Goal: Find specific page/section: Find specific page/section

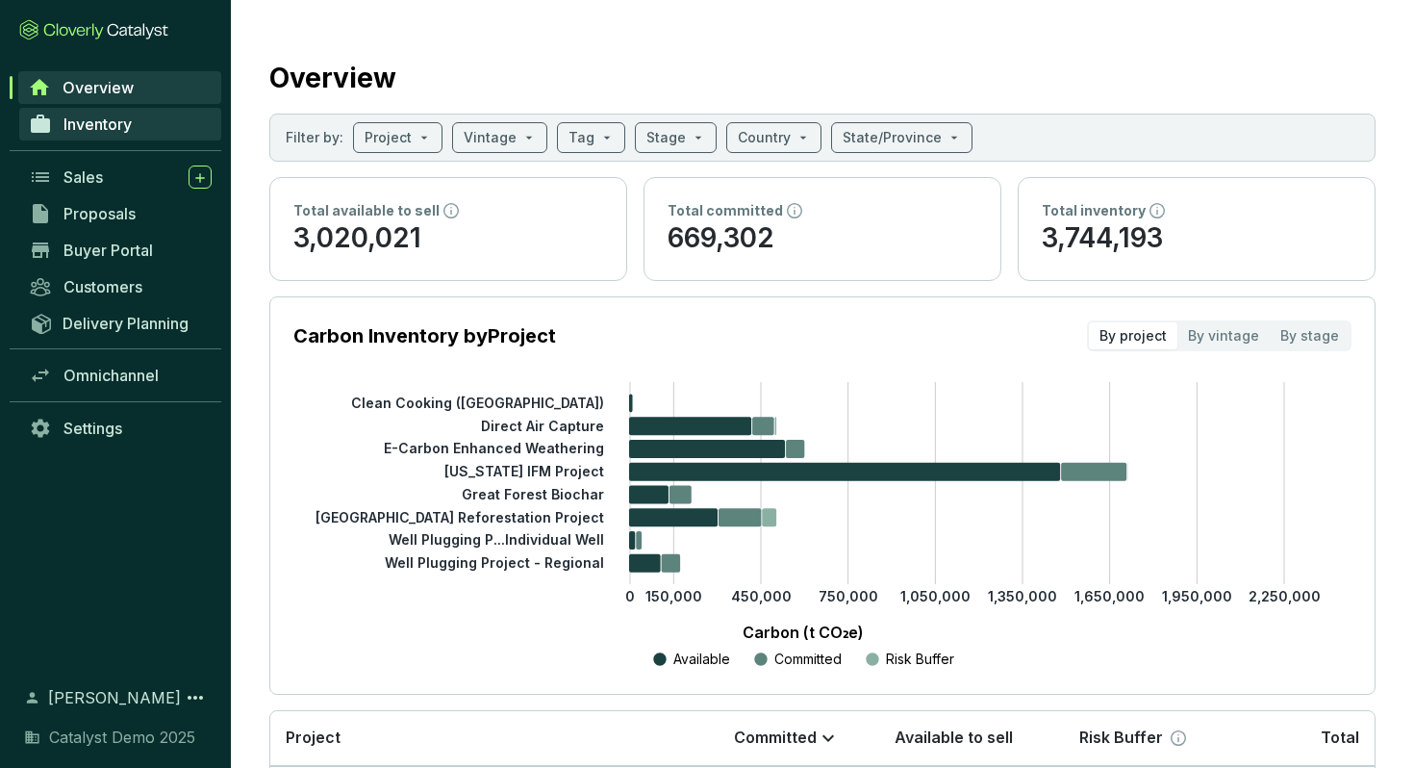
click at [116, 131] on span "Inventory" at bounding box center [98, 124] width 68 height 19
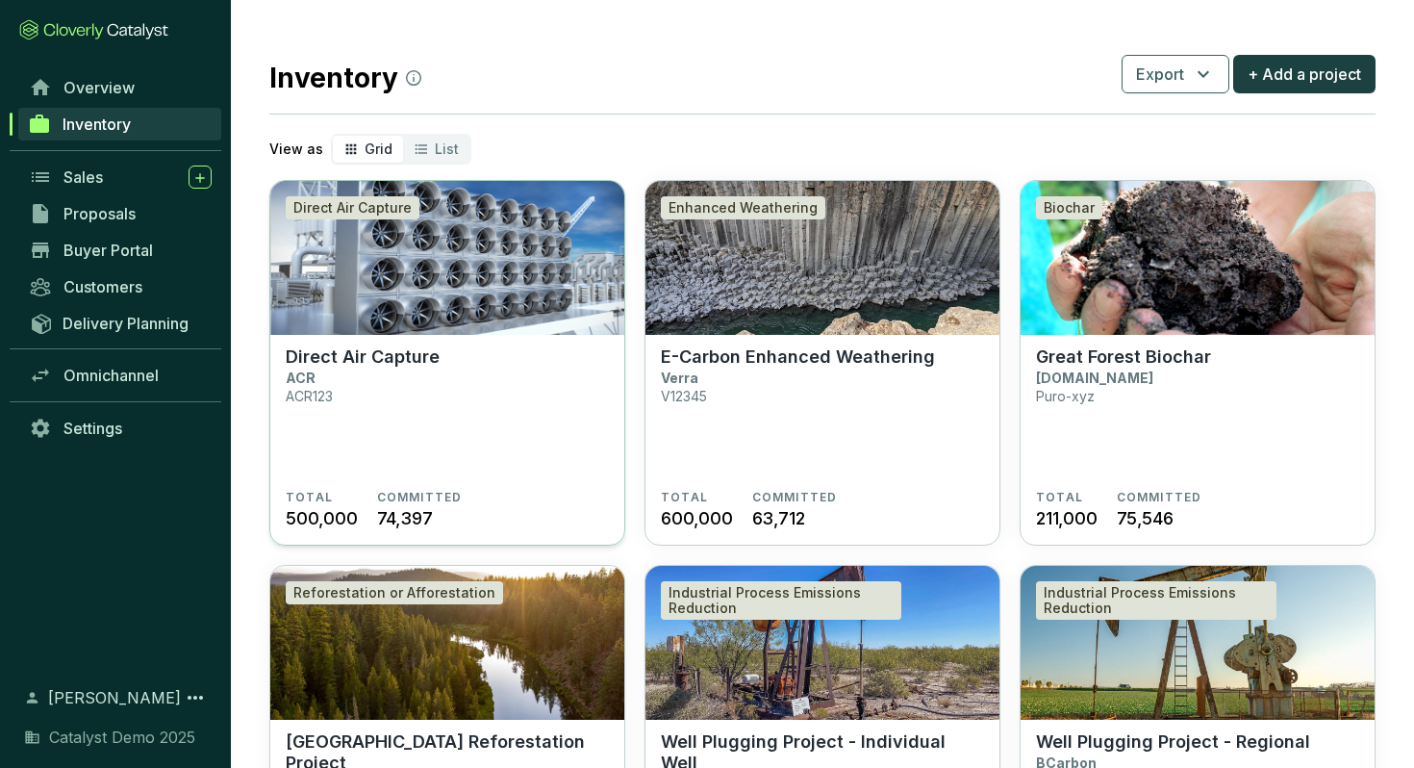
click at [391, 295] on img at bounding box center [447, 258] width 354 height 154
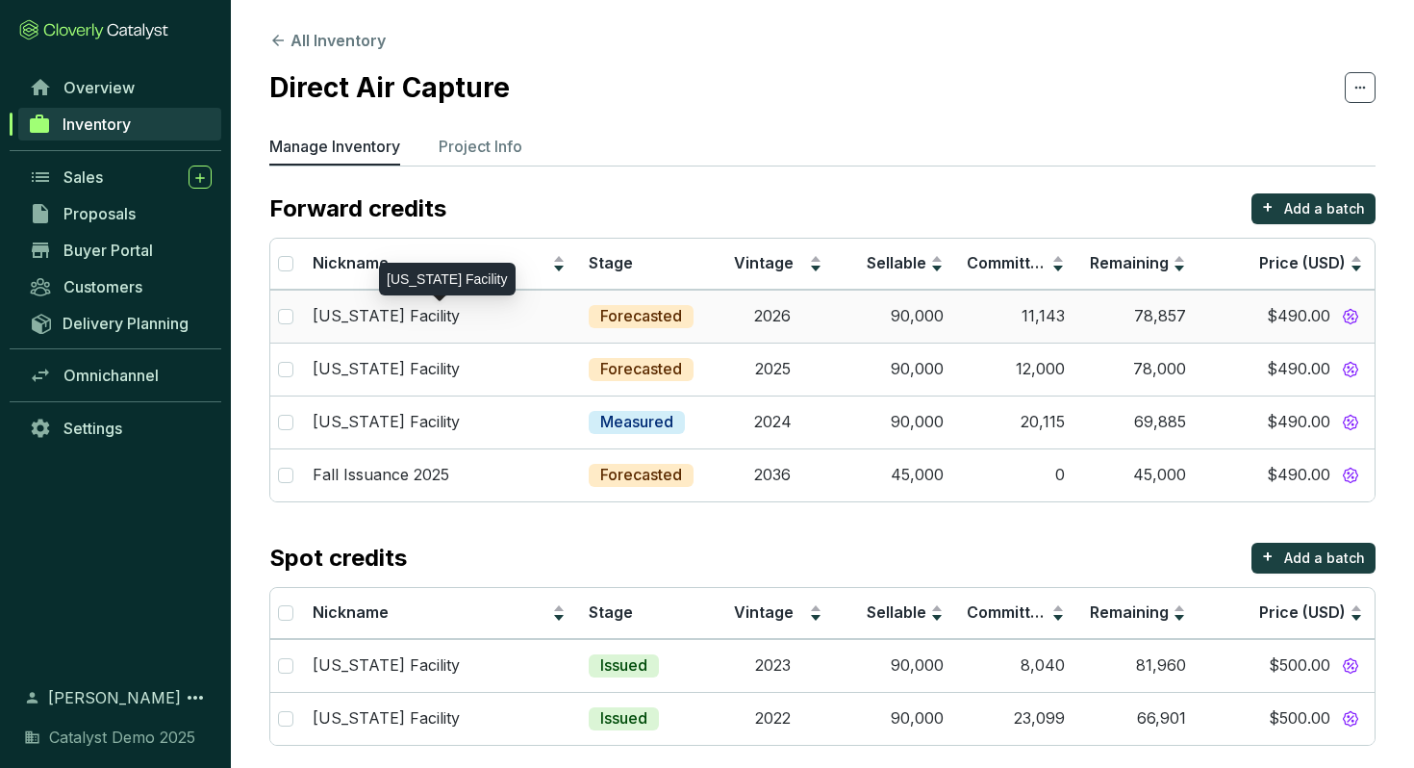
click at [545, 317] on div "[US_STATE] Facility" at bounding box center [439, 316] width 253 height 21
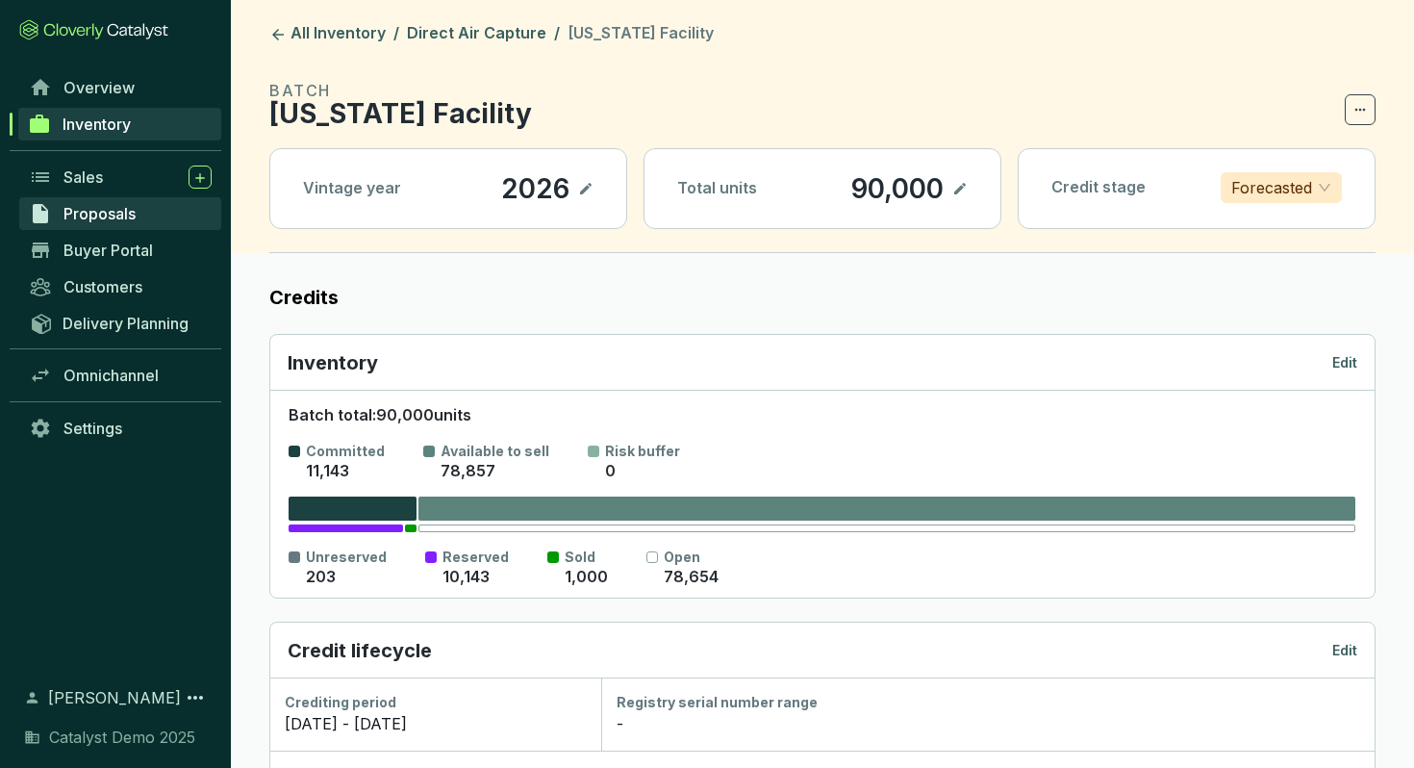
click at [112, 215] on span "Proposals" at bounding box center [100, 213] width 72 height 19
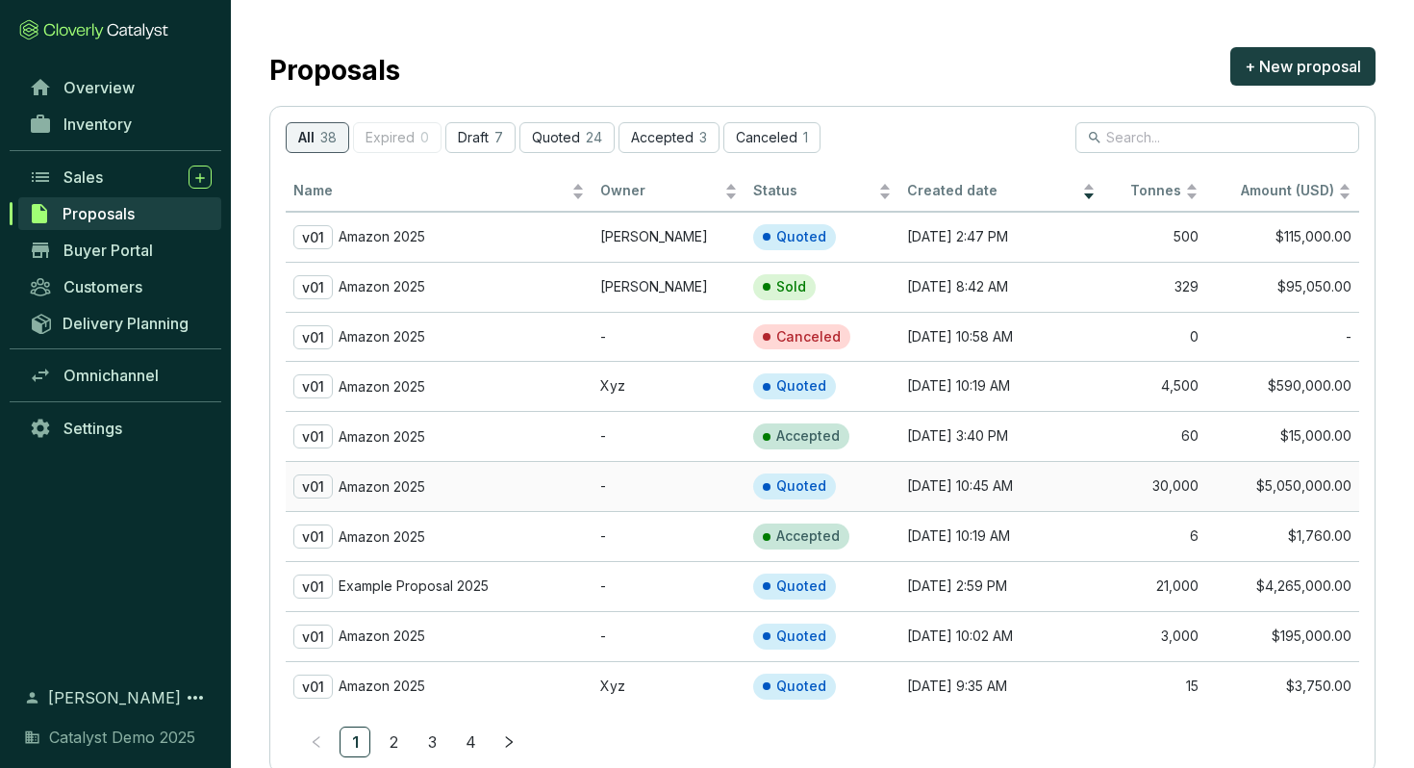
scroll to position [63, 0]
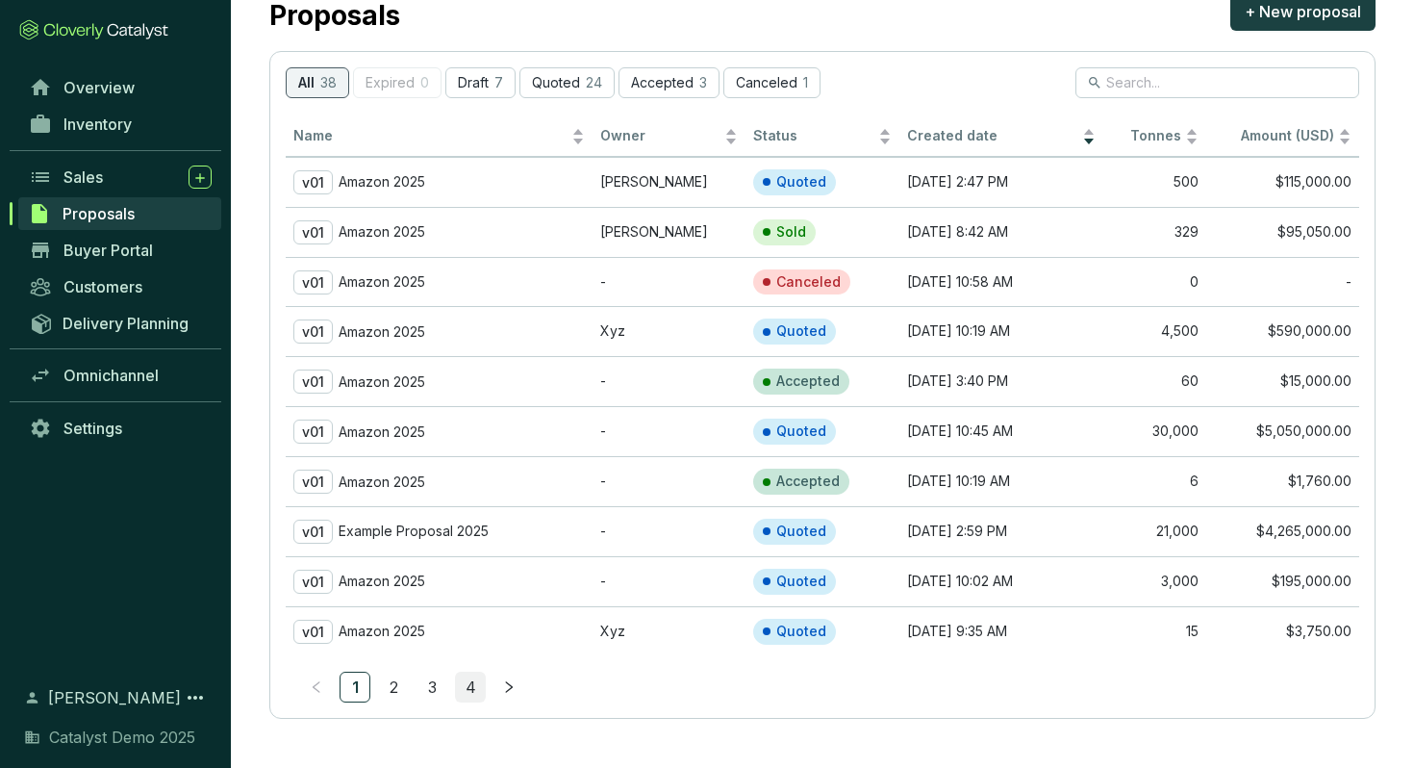
click at [479, 688] on link "4" at bounding box center [470, 687] width 29 height 29
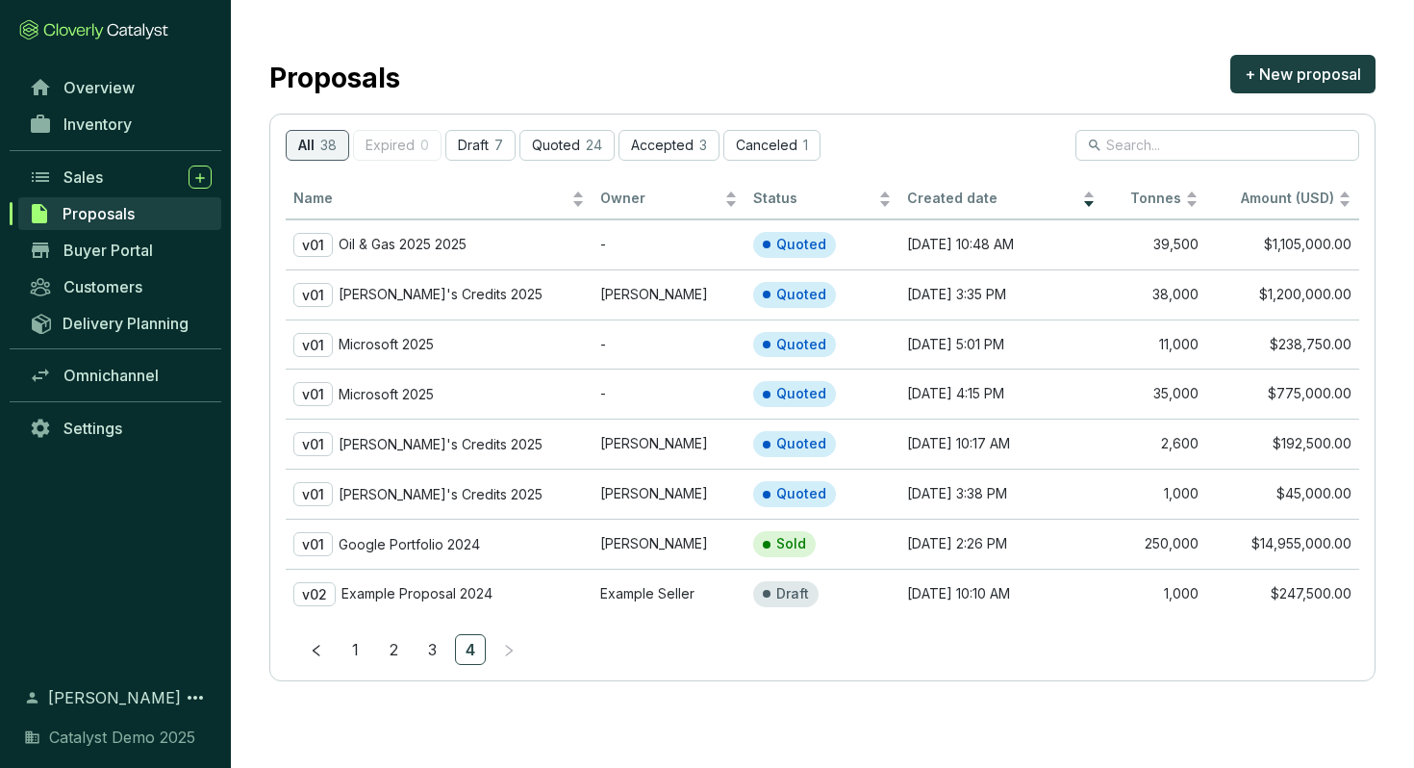
scroll to position [0, 0]
click at [136, 255] on span "Buyer Portal" at bounding box center [108, 250] width 89 height 19
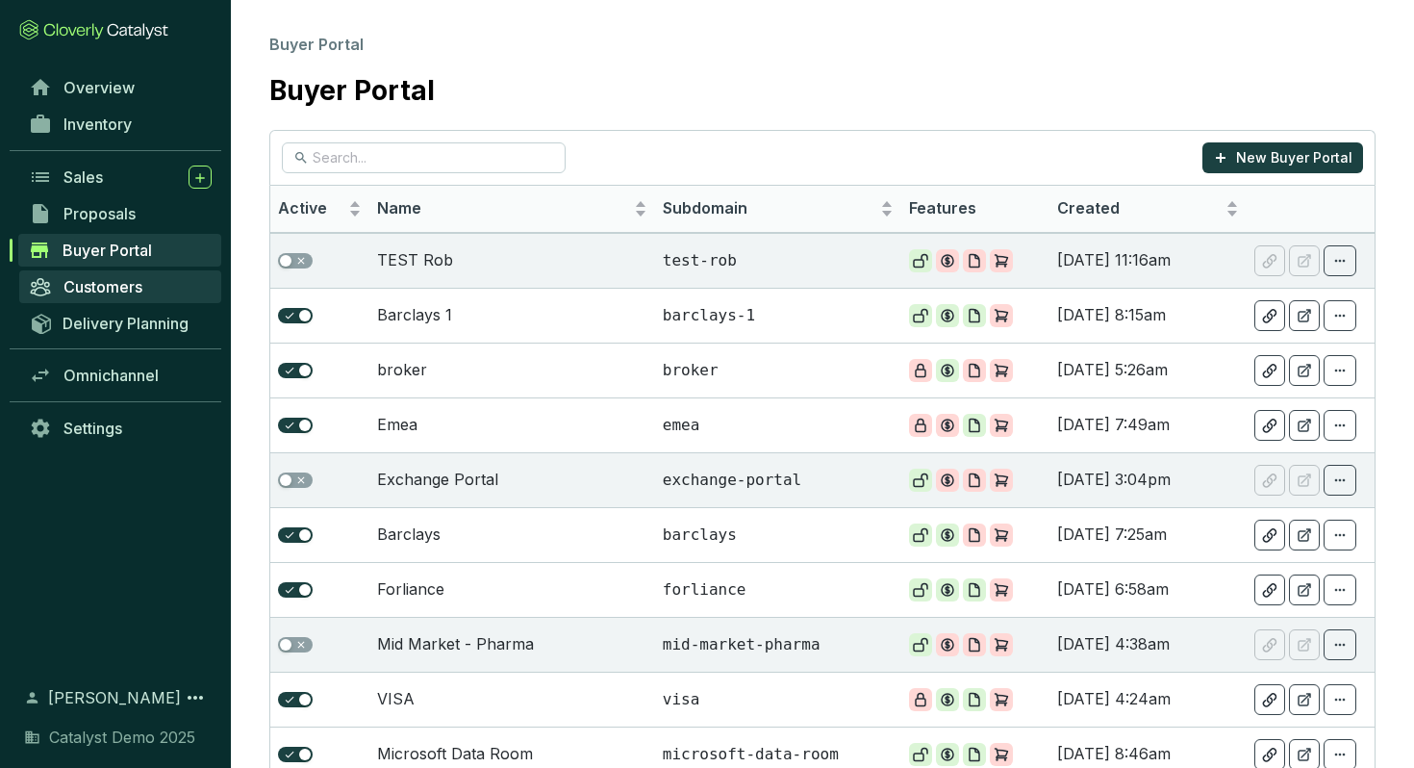
click at [118, 289] on span "Customers" at bounding box center [103, 286] width 79 height 19
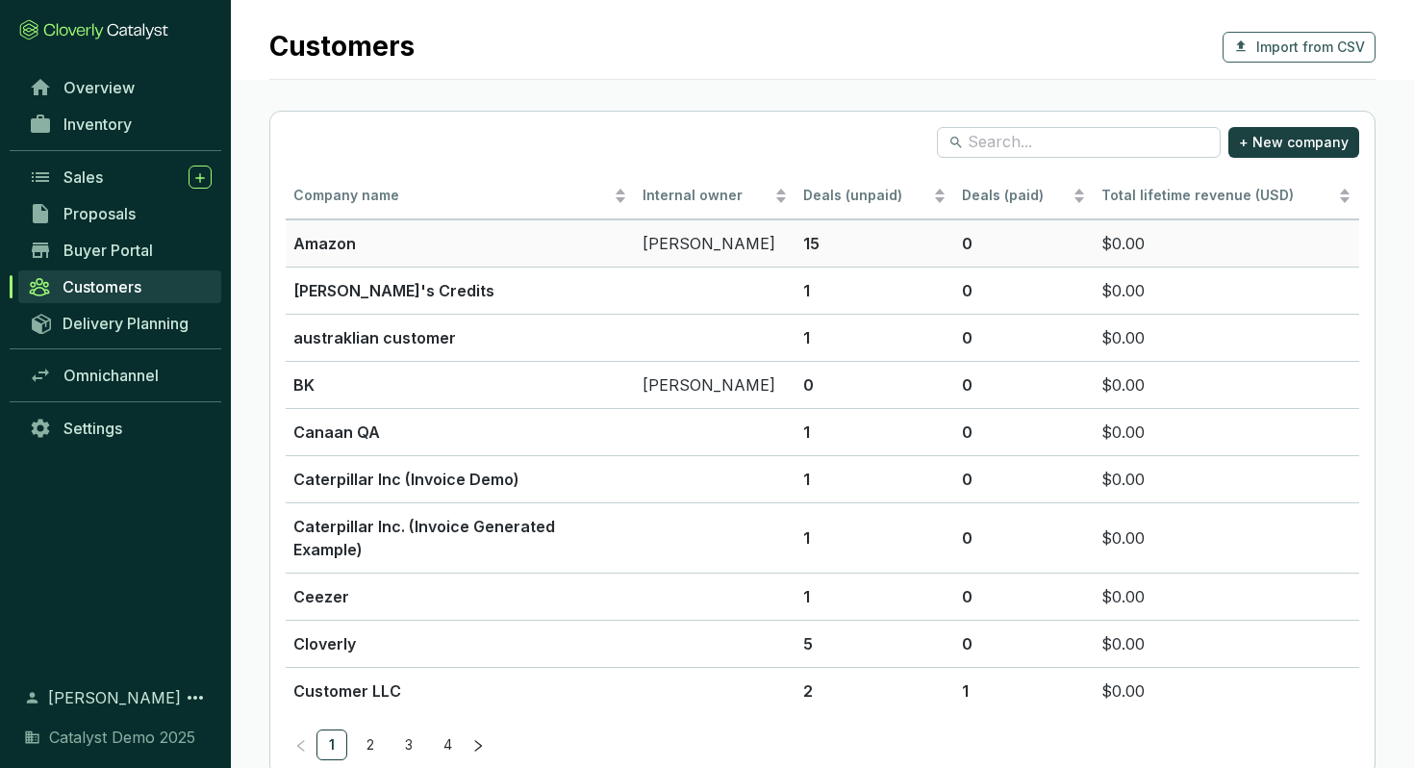
click at [482, 254] on p "Amazon" at bounding box center [460, 243] width 334 height 23
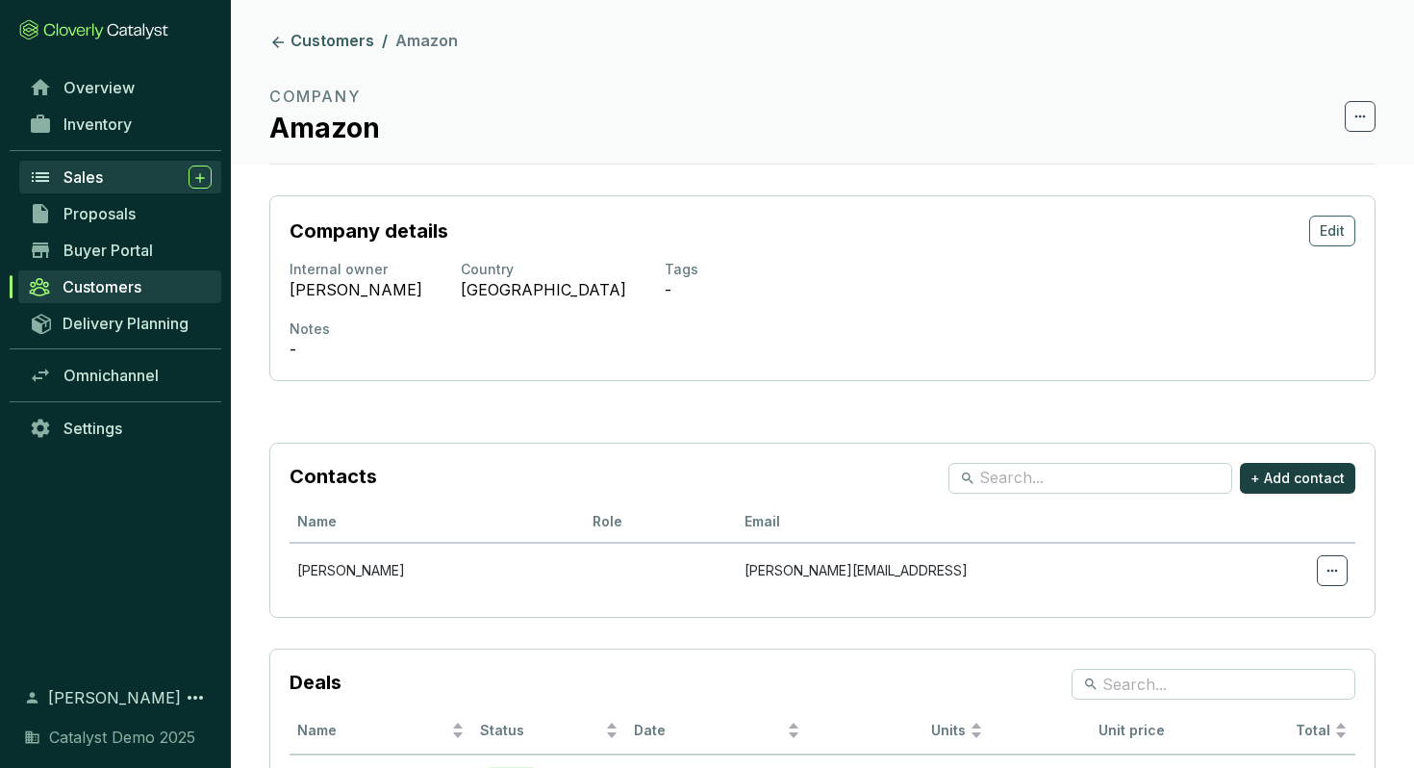
click at [97, 181] on span "Sales" at bounding box center [83, 176] width 39 height 19
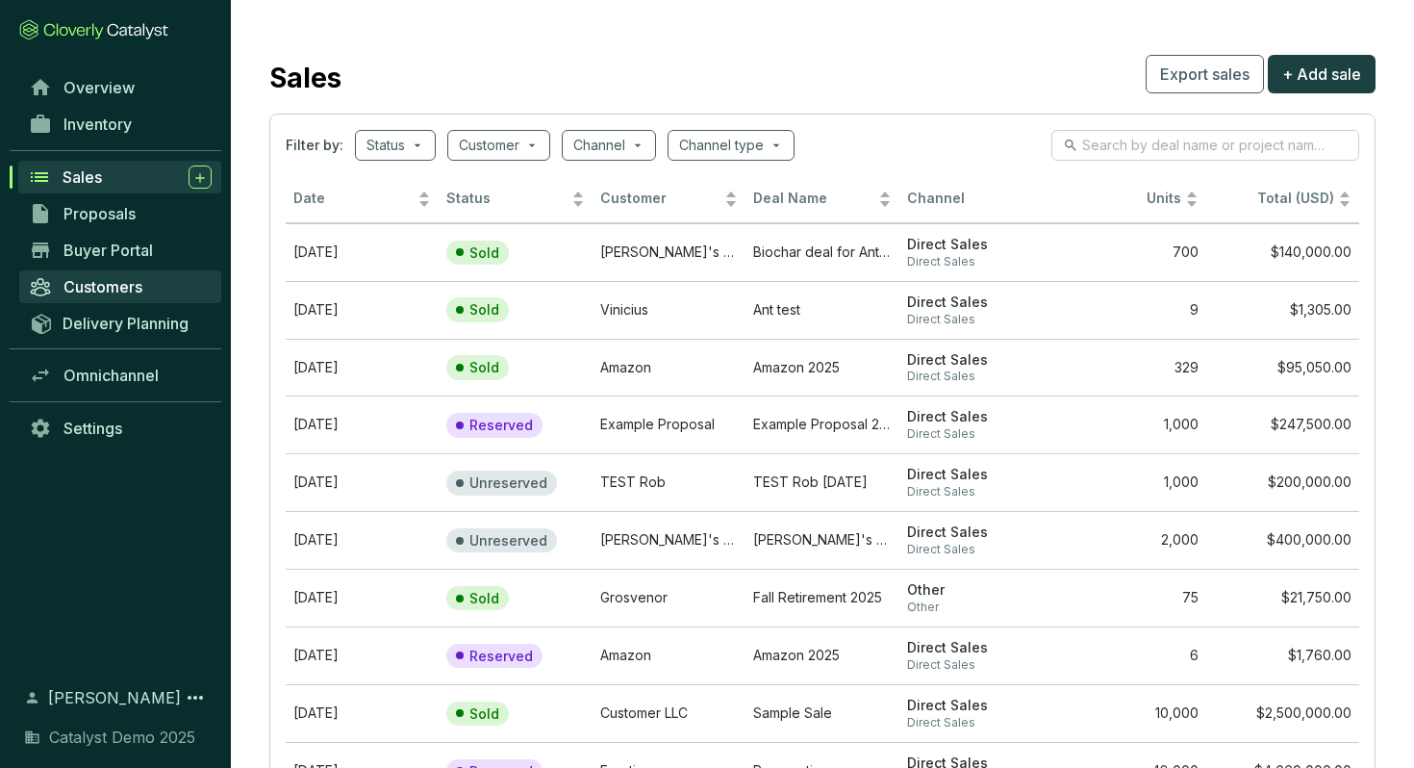
click at [127, 290] on span "Customers" at bounding box center [103, 286] width 79 height 19
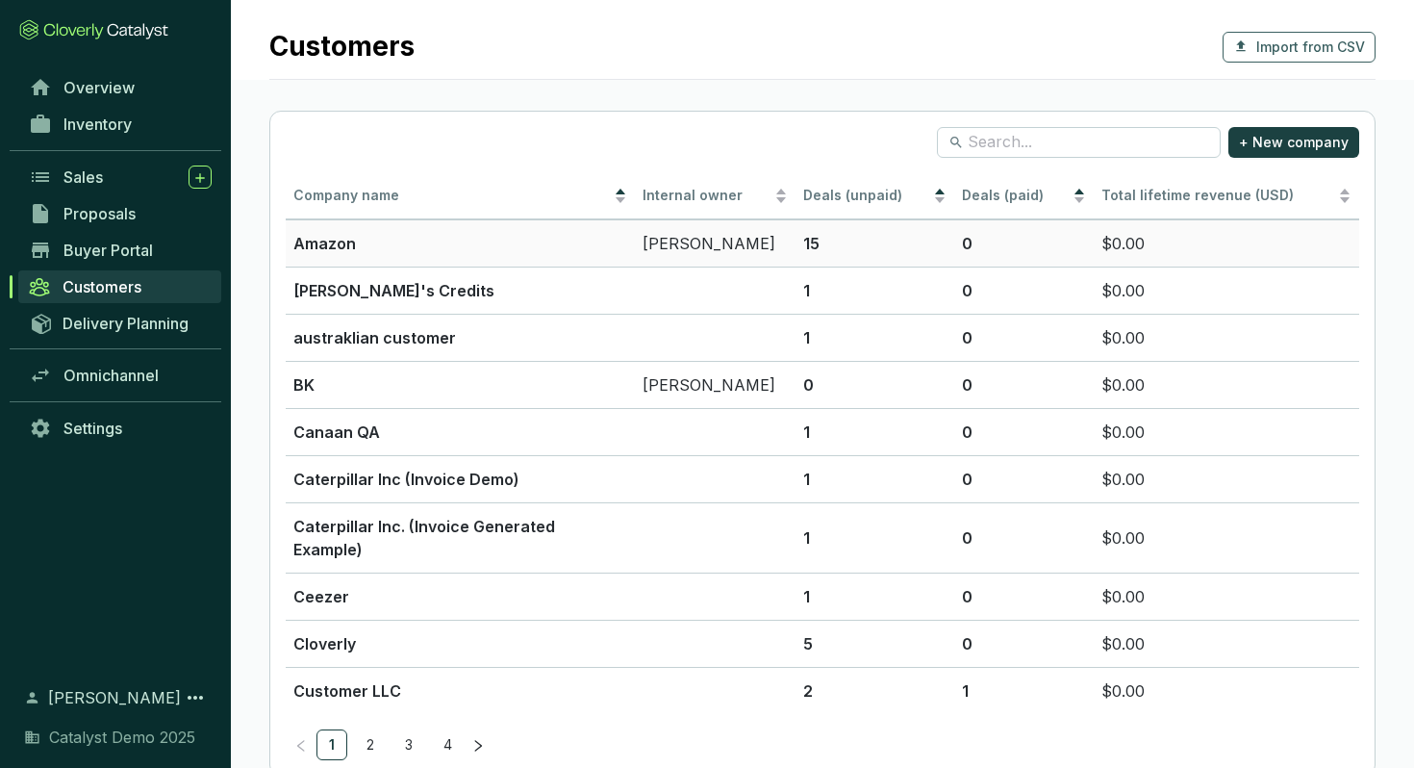
click at [430, 244] on p "Amazon" at bounding box center [460, 243] width 334 height 23
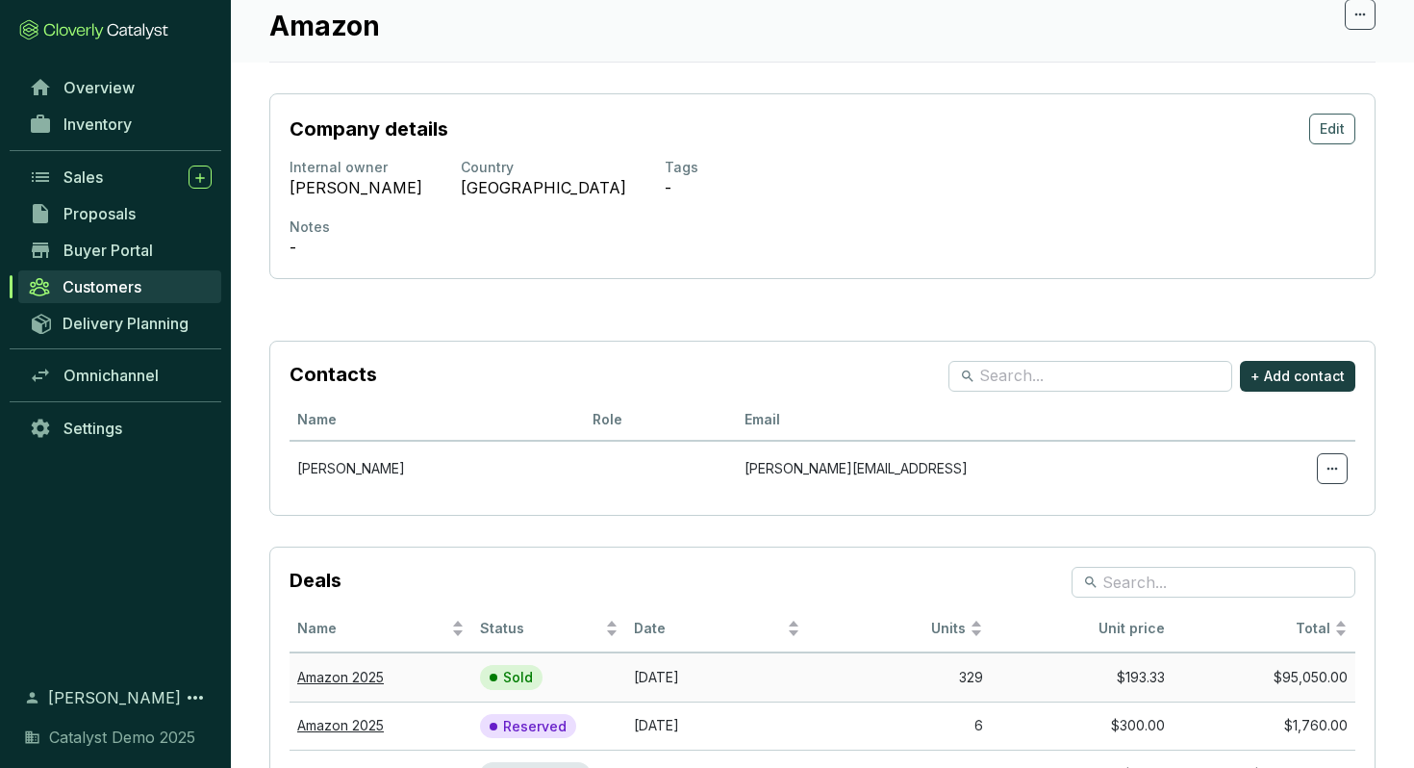
scroll to position [85, 0]
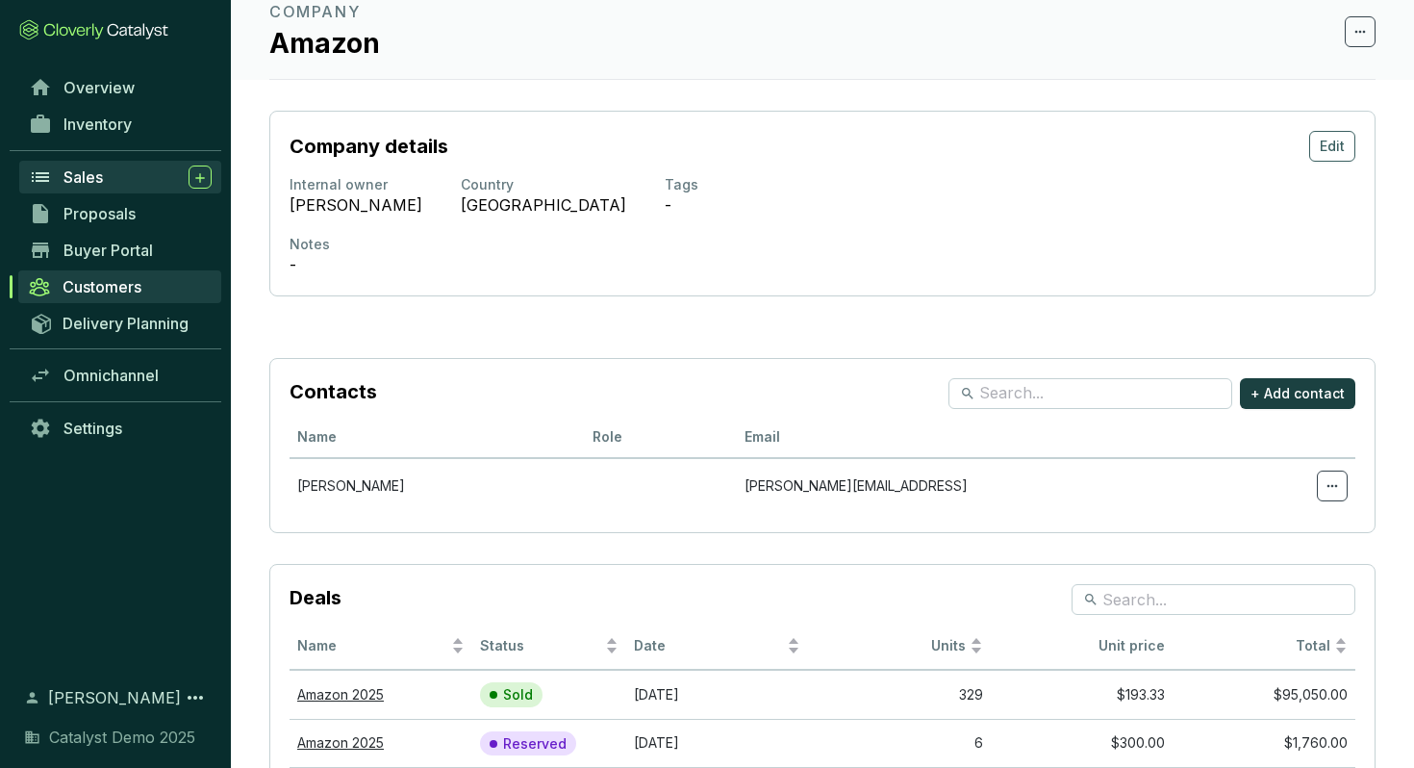
click at [107, 177] on div "Sales" at bounding box center [138, 176] width 148 height 23
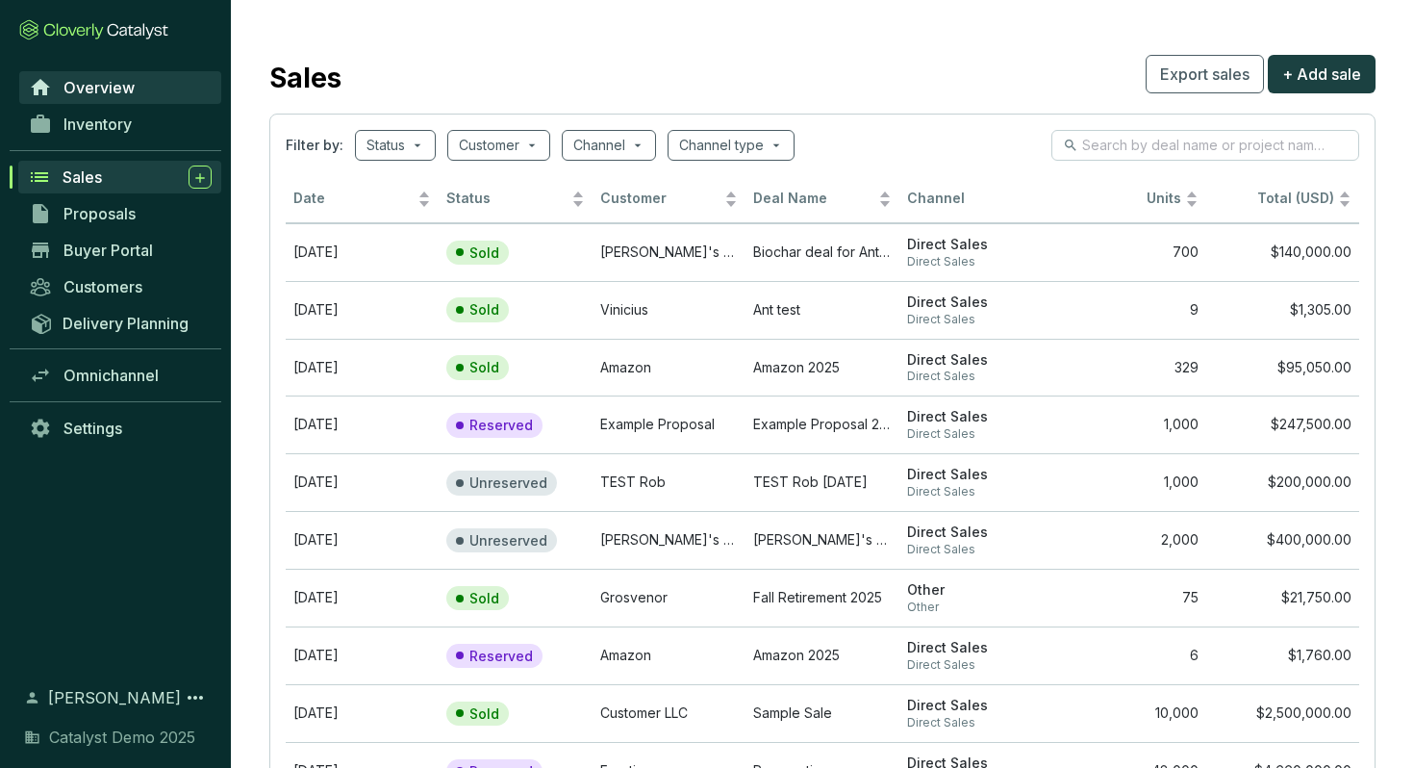
click at [128, 89] on span "Overview" at bounding box center [99, 87] width 71 height 19
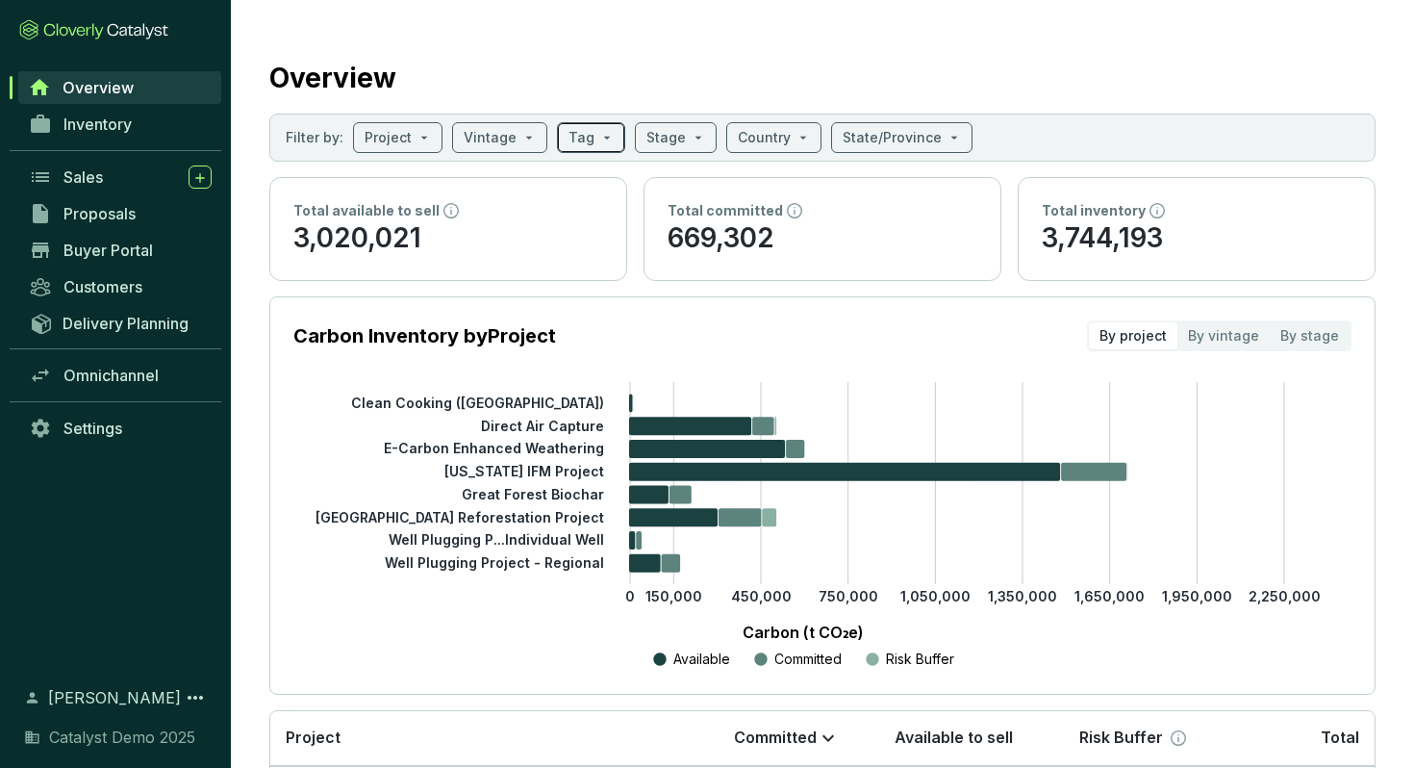
click at [601, 140] on span at bounding box center [591, 137] width 45 height 29
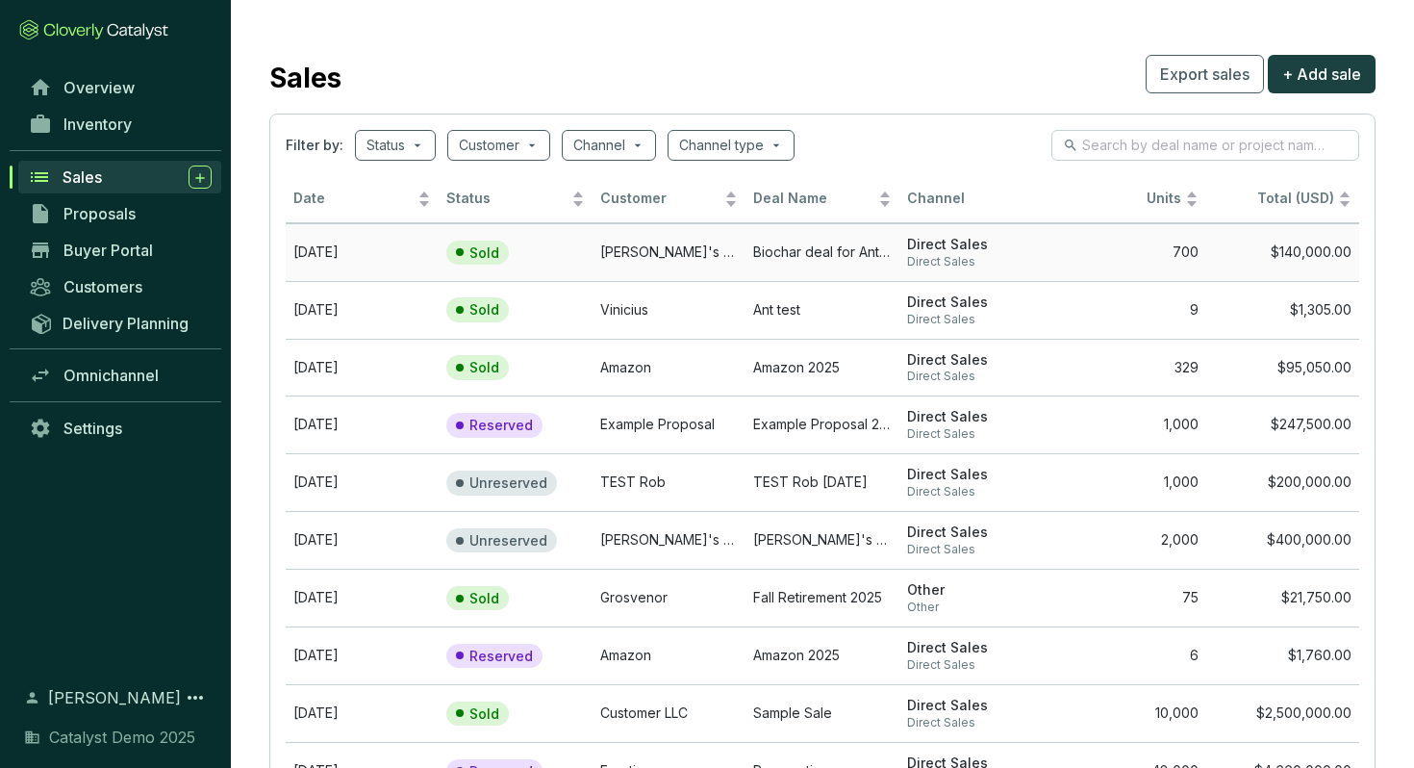
click at [630, 257] on td "[PERSON_NAME]'s Credits" at bounding box center [669, 252] width 153 height 58
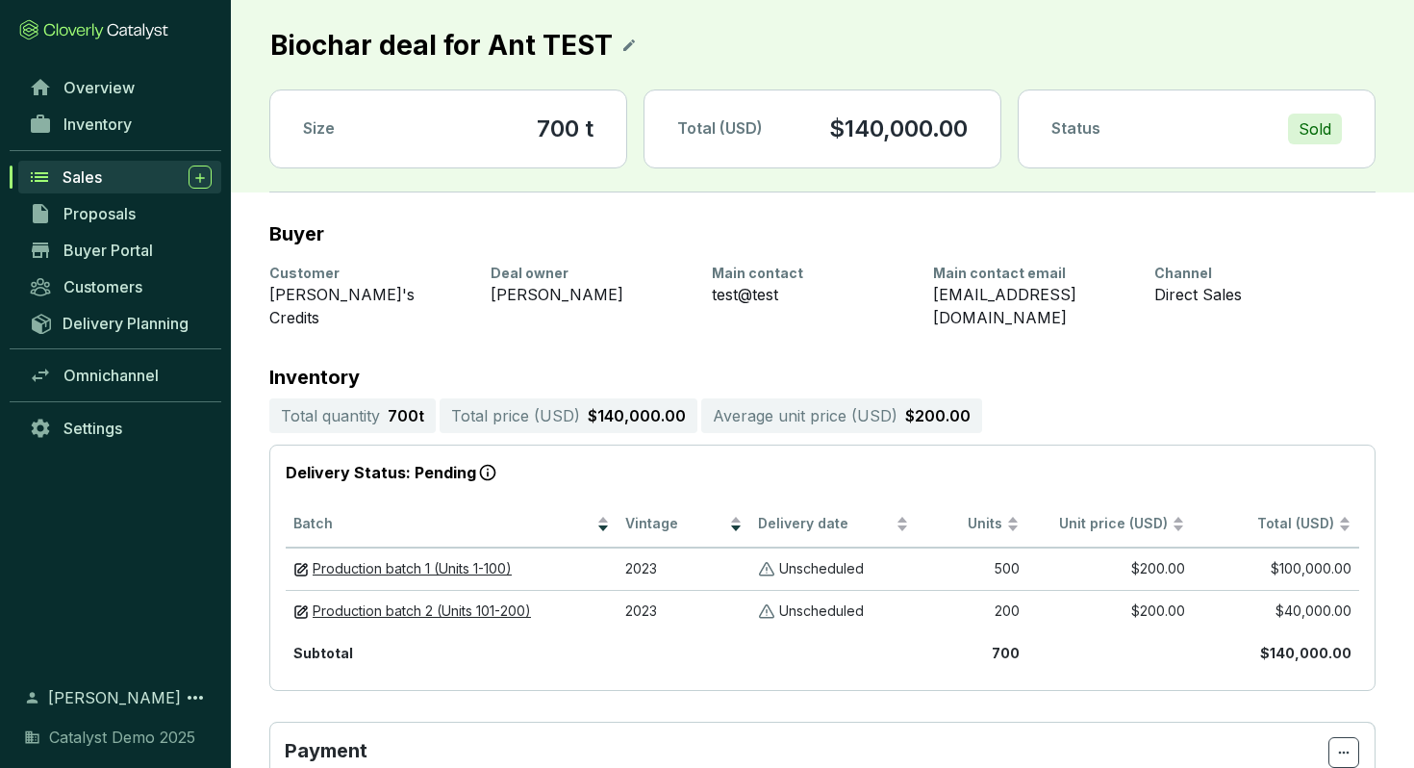
scroll to position [43, 0]
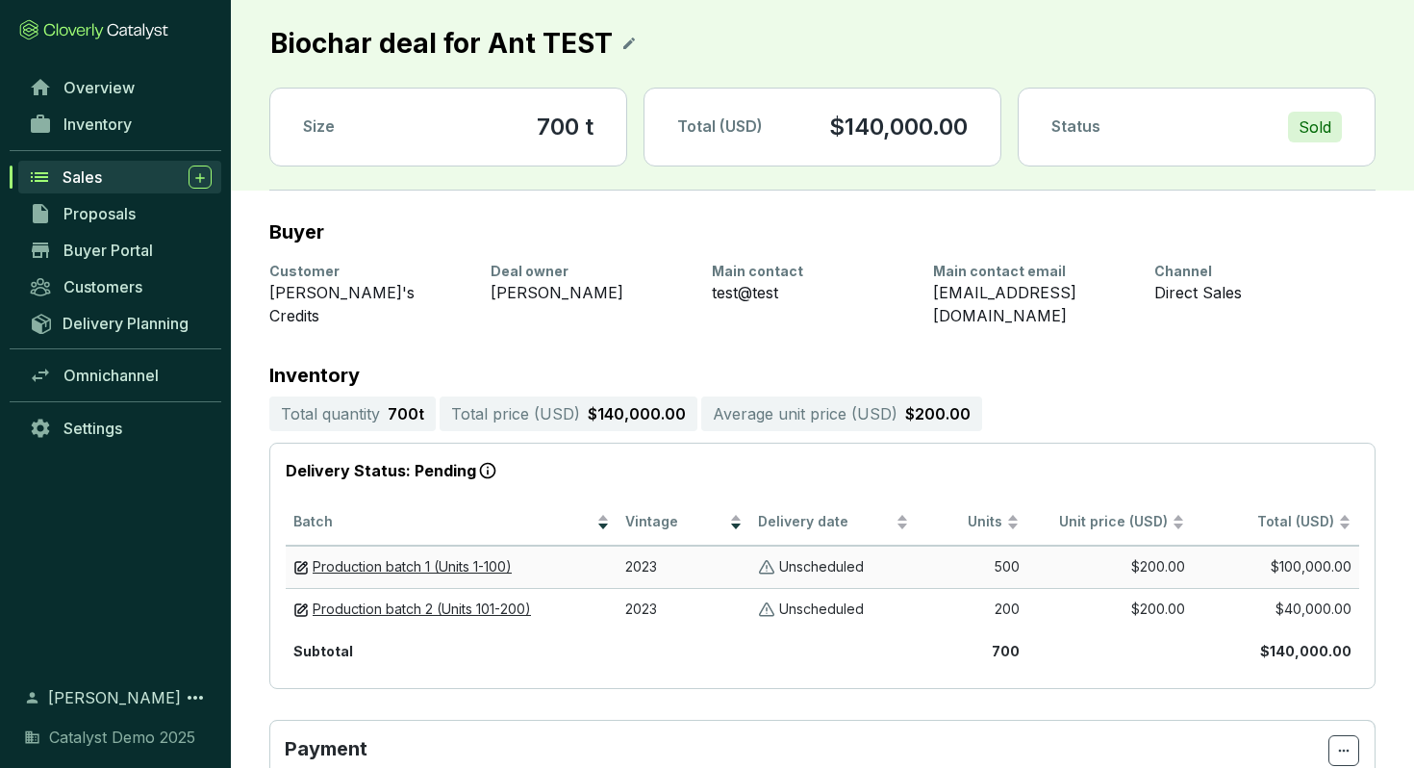
click at [844, 558] on p "Unscheduled" at bounding box center [821, 567] width 85 height 18
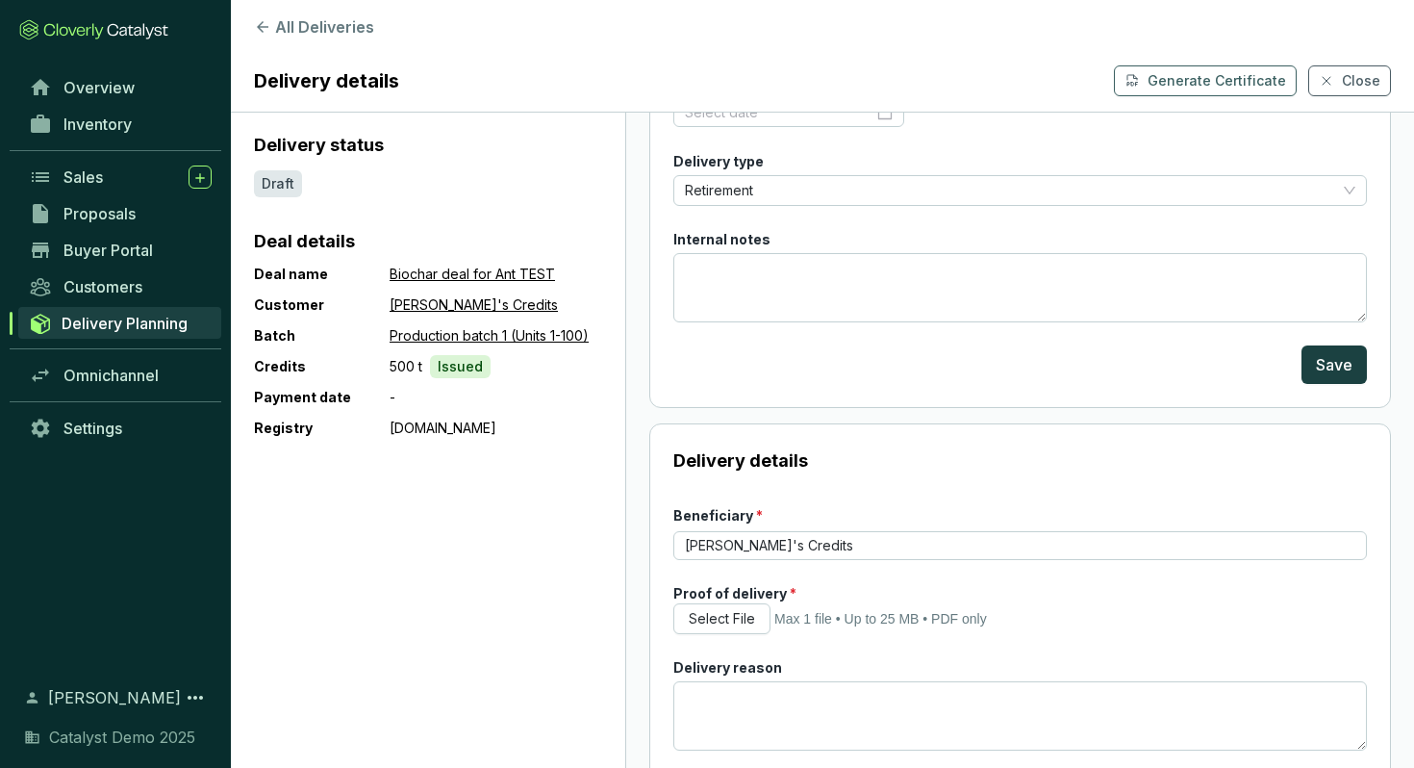
scroll to position [151, 0]
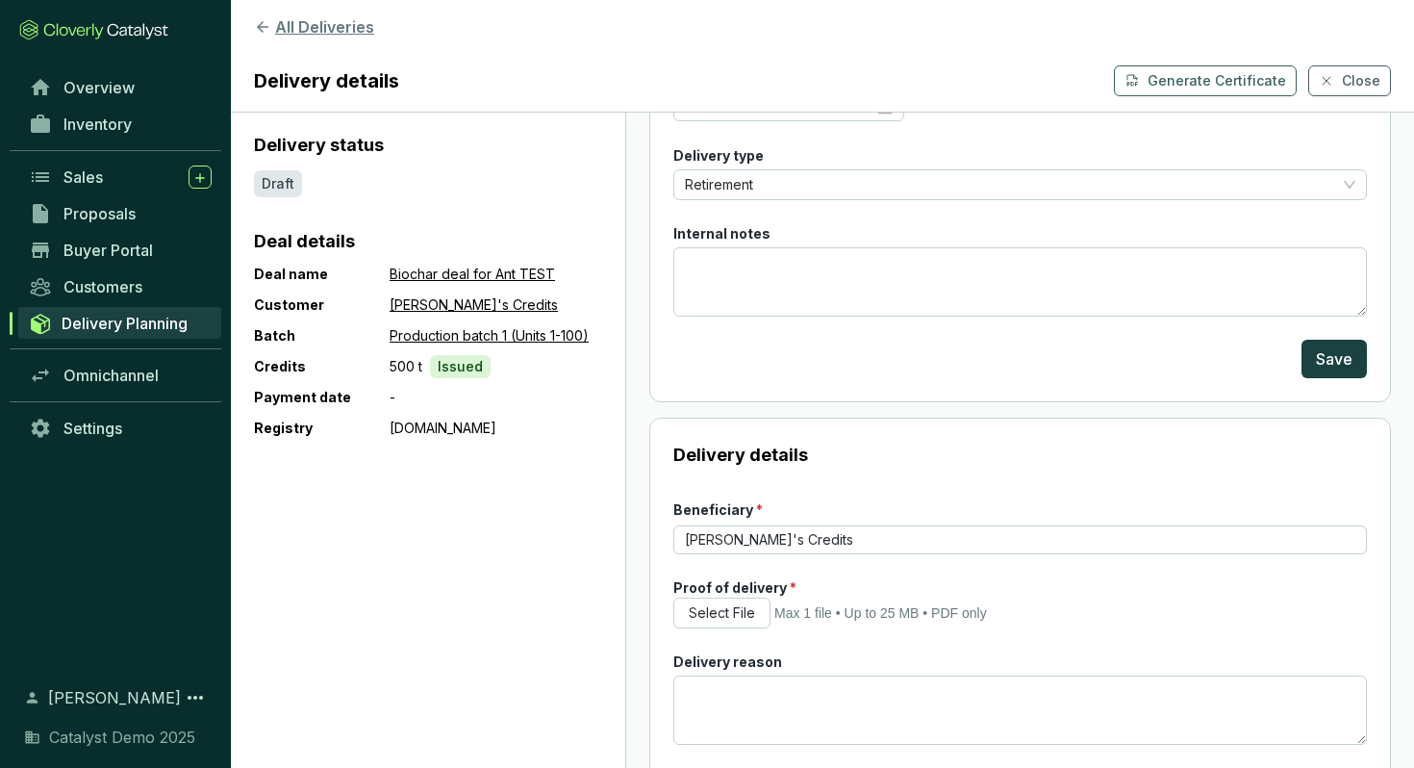
click at [340, 30] on button "All Deliveries" at bounding box center [822, 26] width 1137 height 23
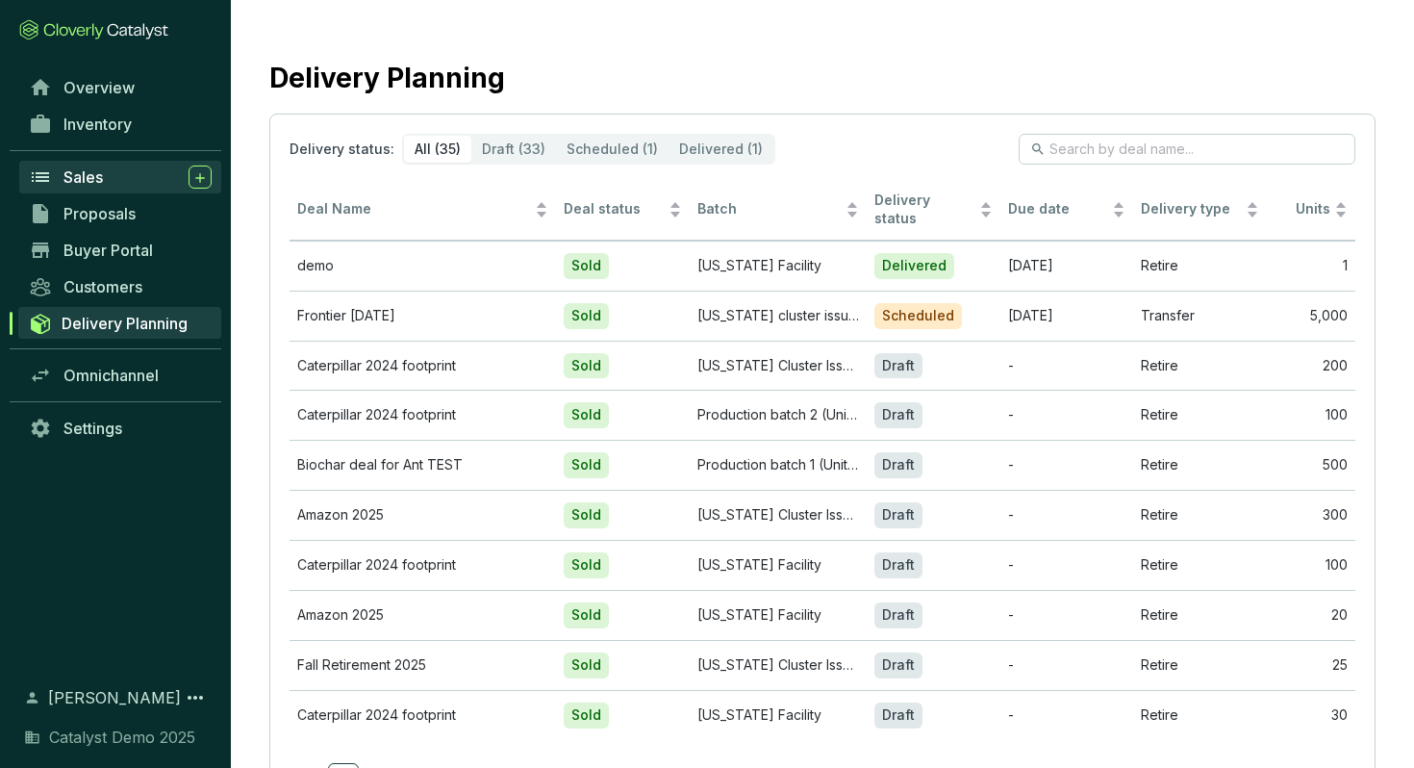
click at [112, 181] on div "Sales" at bounding box center [138, 176] width 148 height 23
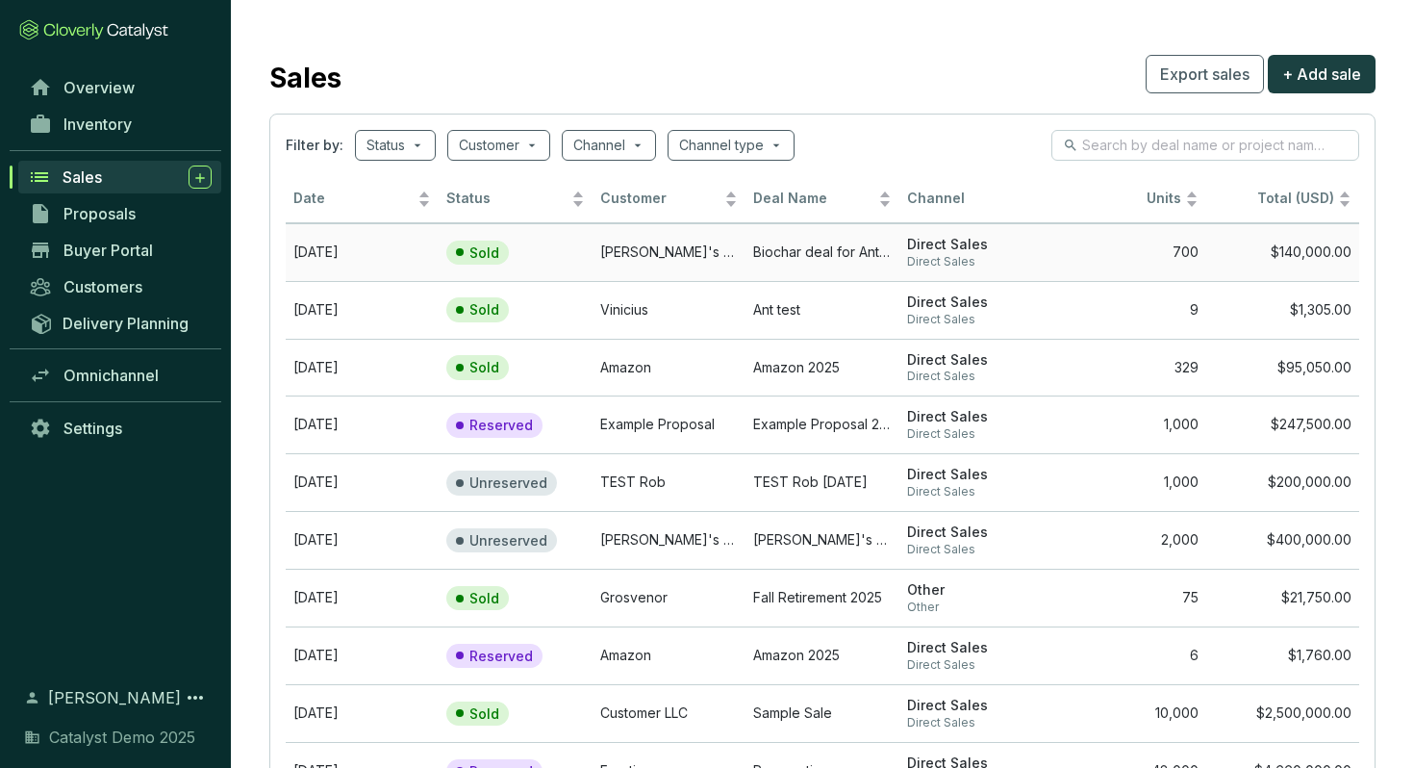
click at [653, 250] on td "[PERSON_NAME]'s Credits" at bounding box center [669, 252] width 153 height 58
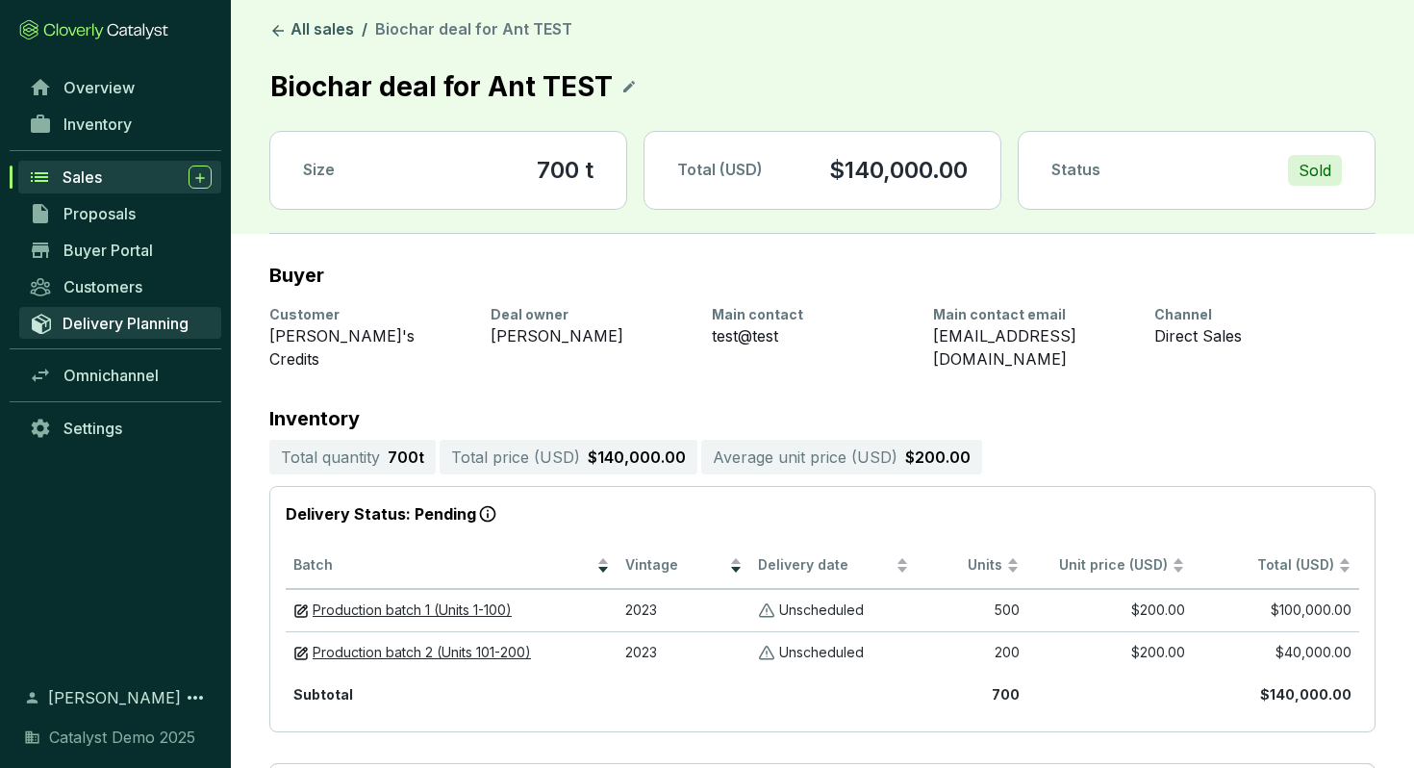
click at [119, 327] on span "Delivery Planning" at bounding box center [126, 323] width 126 height 19
